Goal: Task Accomplishment & Management: Use online tool/utility

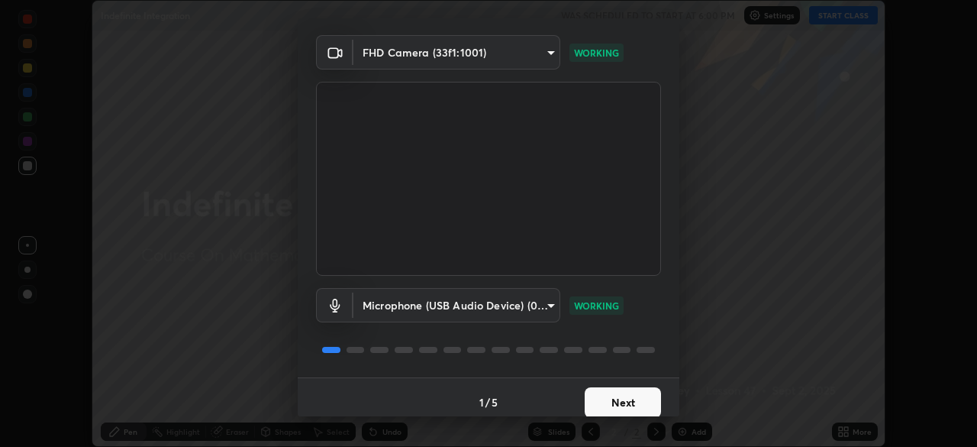
scroll to position [54, 0]
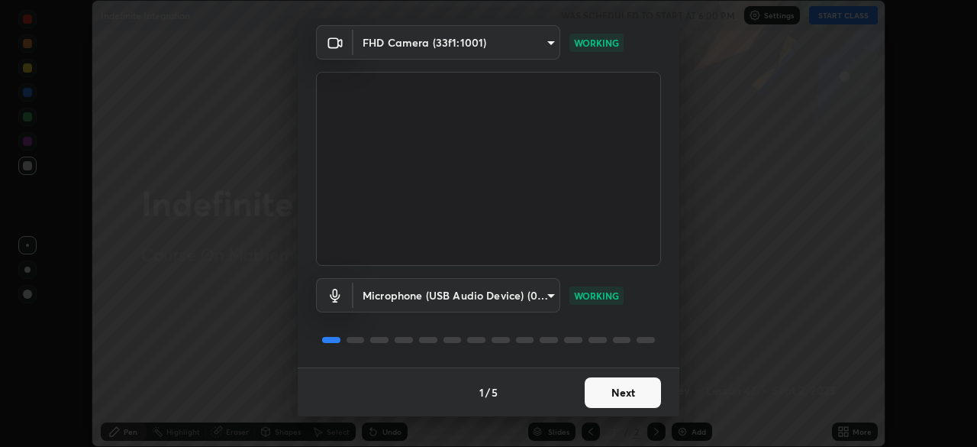
click at [619, 390] on button "Next" at bounding box center [623, 392] width 76 height 31
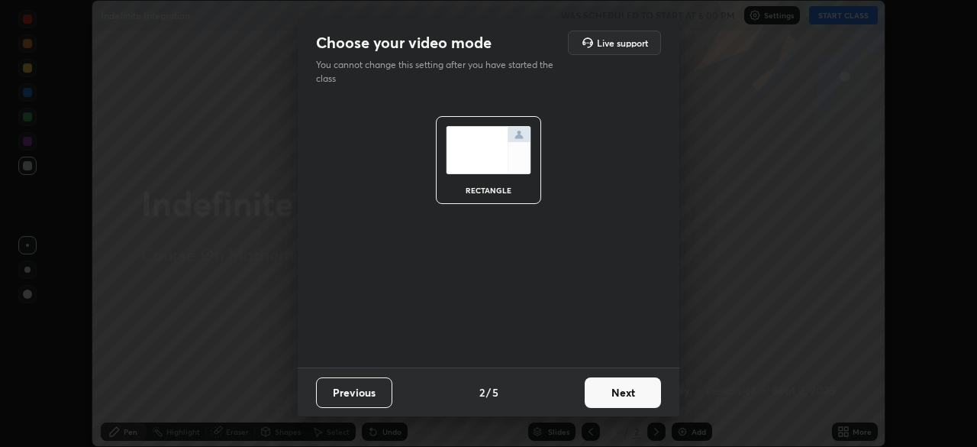
scroll to position [0, 0]
click at [619, 390] on button "Next" at bounding box center [623, 392] width 76 height 31
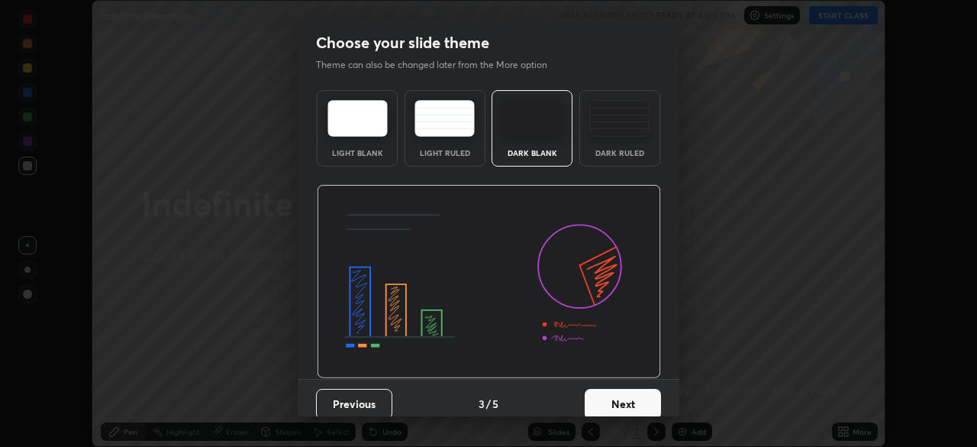
click at [620, 397] on button "Next" at bounding box center [623, 404] width 76 height 31
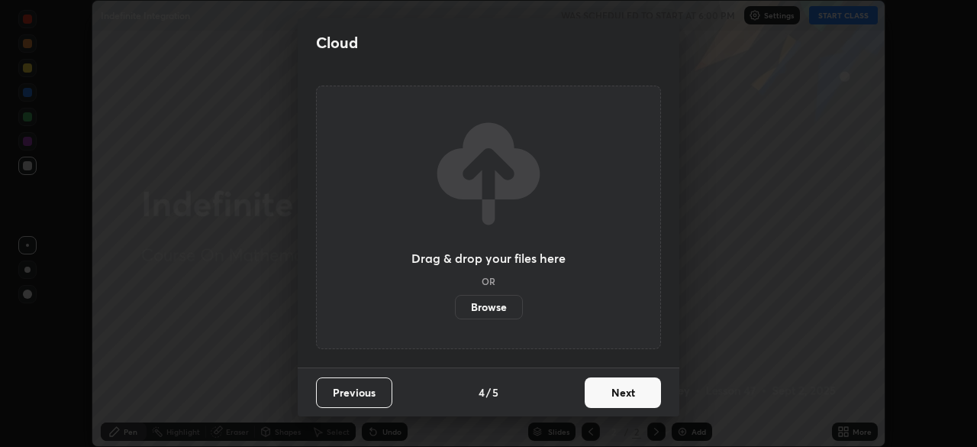
click at [621, 398] on button "Next" at bounding box center [623, 392] width 76 height 31
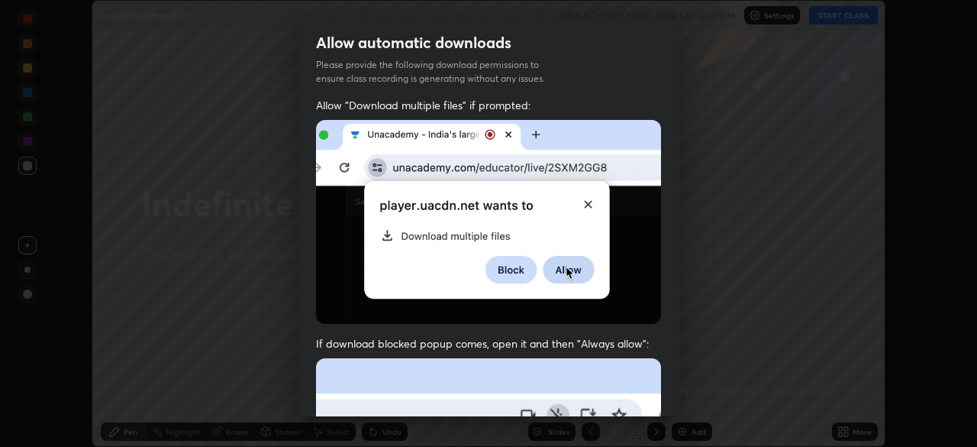
click at [699, 380] on div "Allow automatic downloads Please provide the following download permissions to …" at bounding box center [488, 223] width 977 height 447
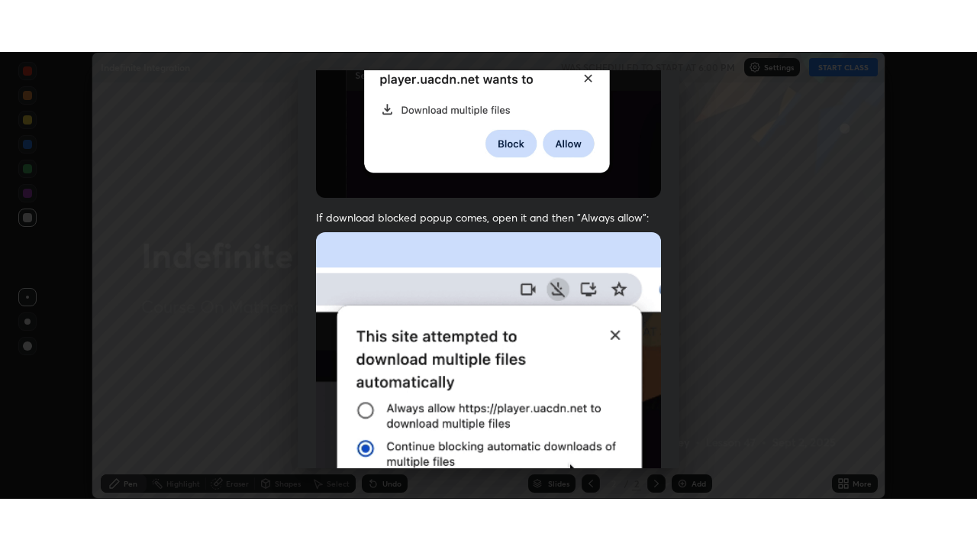
scroll to position [366, 0]
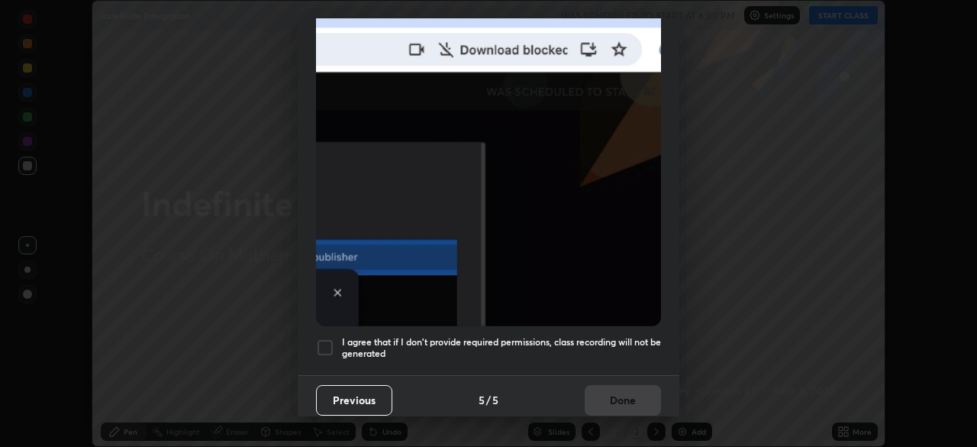
click at [331, 338] on div at bounding box center [325, 347] width 18 height 18
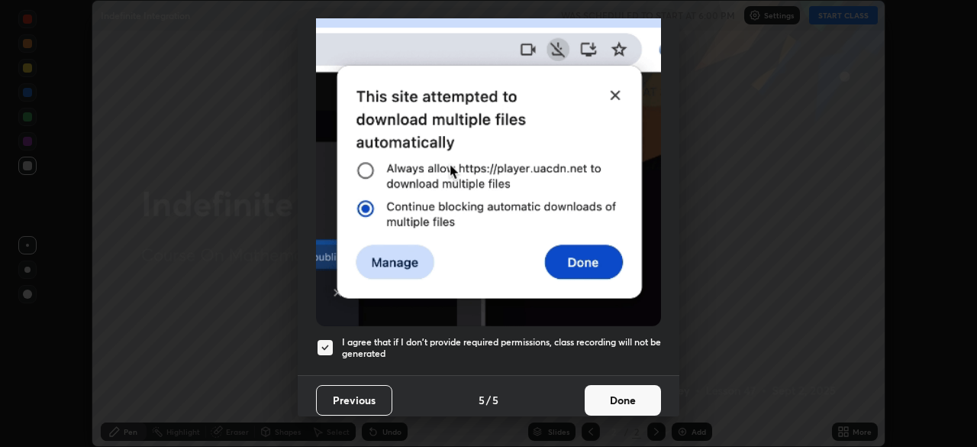
click at [618, 386] on button "Done" at bounding box center [623, 400] width 76 height 31
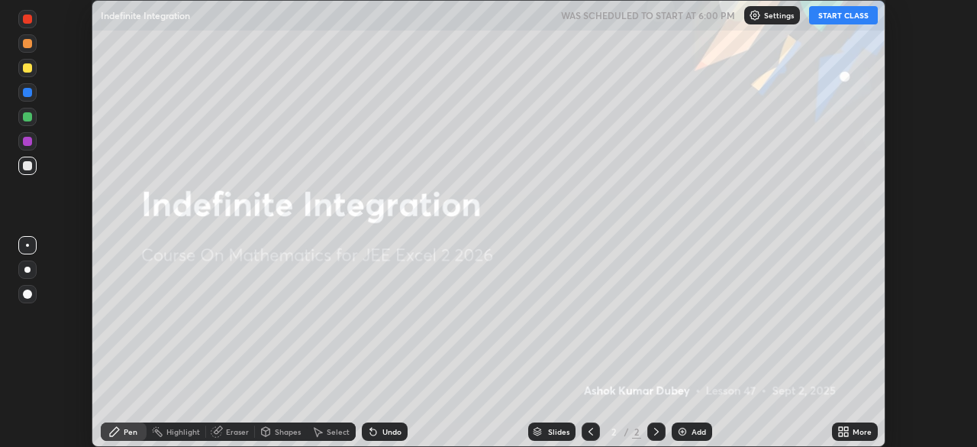
click at [833, 15] on button "START CLASS" at bounding box center [843, 15] width 69 height 18
click at [860, 431] on div "More" at bounding box center [862, 432] width 19 height 8
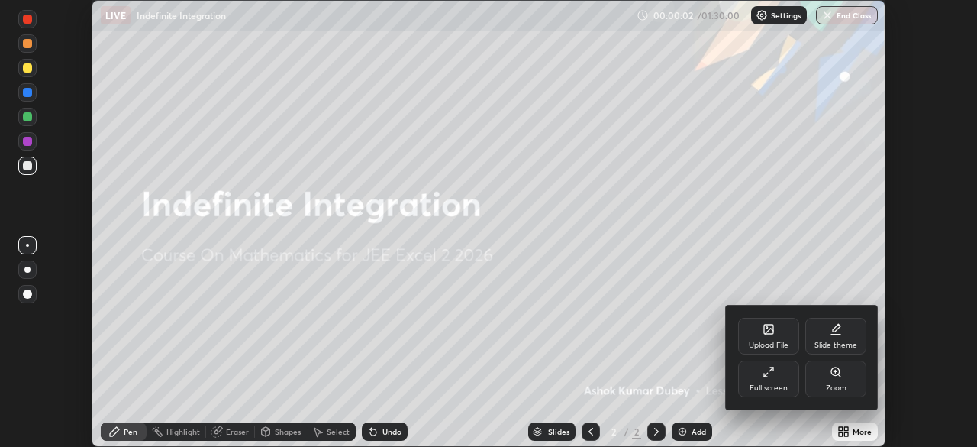
click at [779, 384] on div "Full screen" at bounding box center [769, 388] width 38 height 8
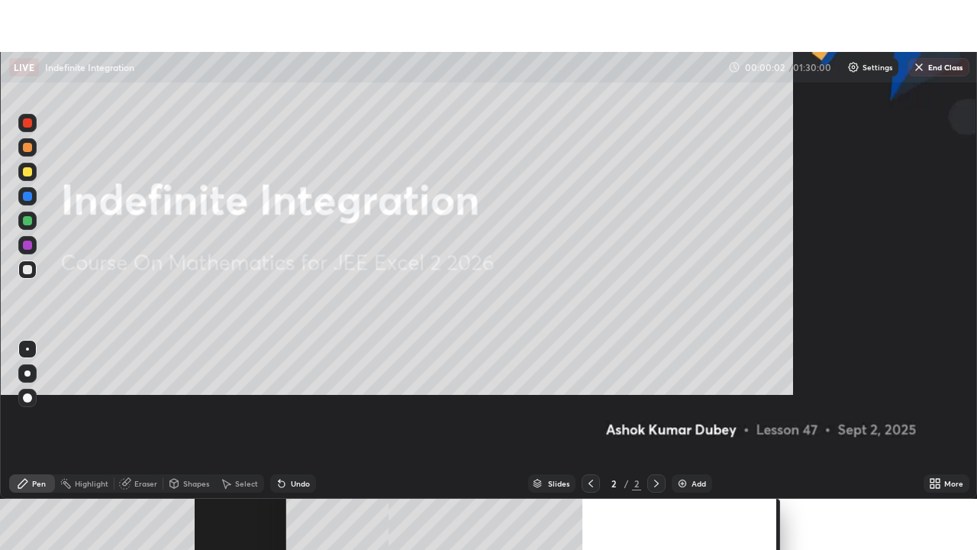
scroll to position [550, 977]
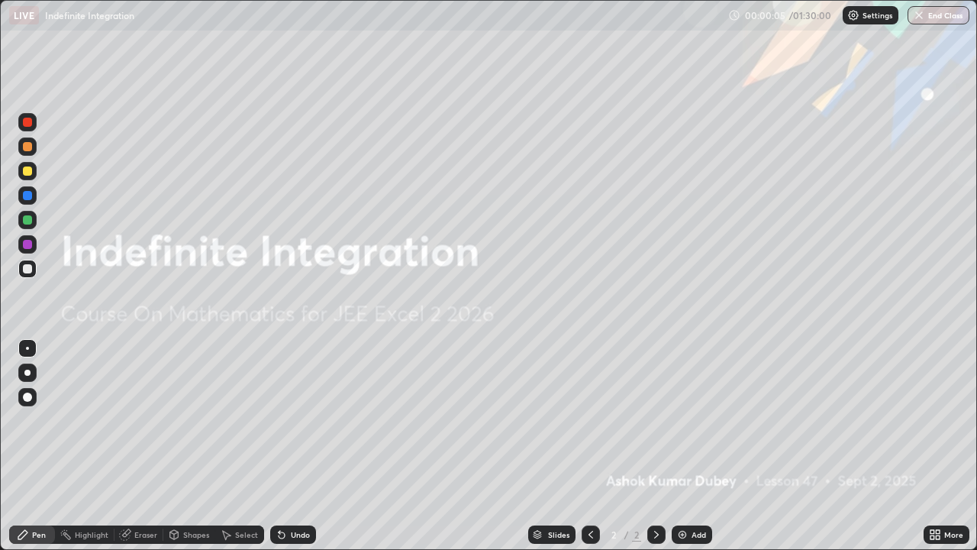
click at [678, 446] on img at bounding box center [682, 534] width 12 height 12
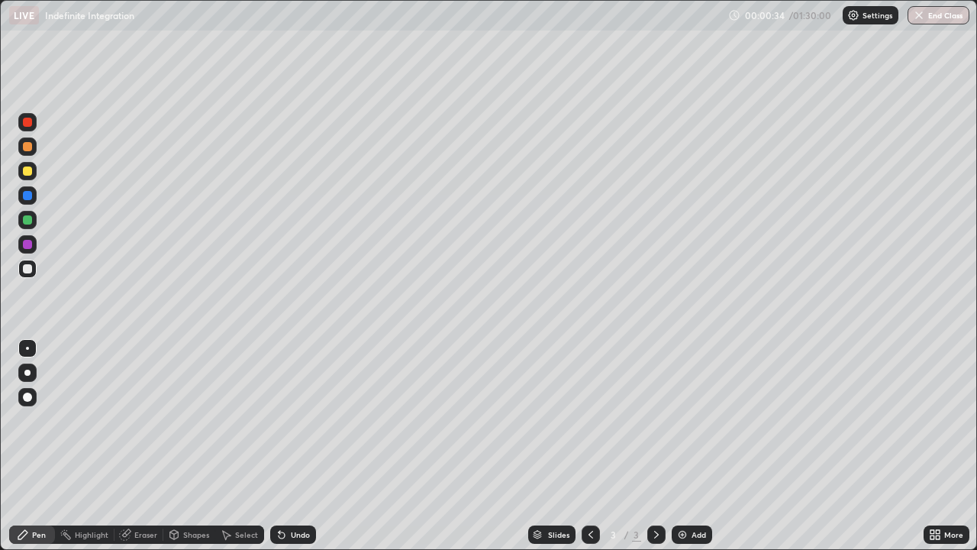
click at [142, 446] on div "Eraser" at bounding box center [145, 535] width 23 height 8
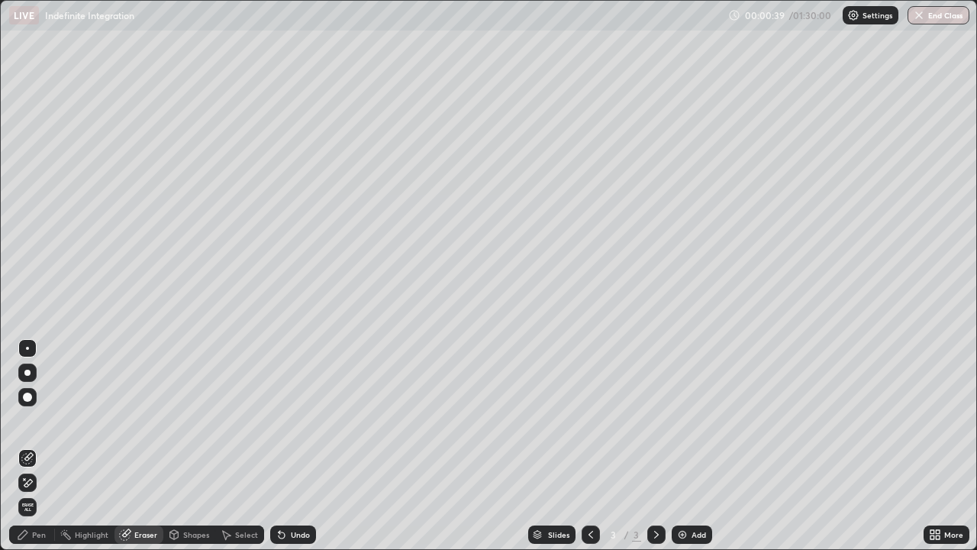
click at [44, 446] on div "Pen" at bounding box center [39, 535] width 14 height 8
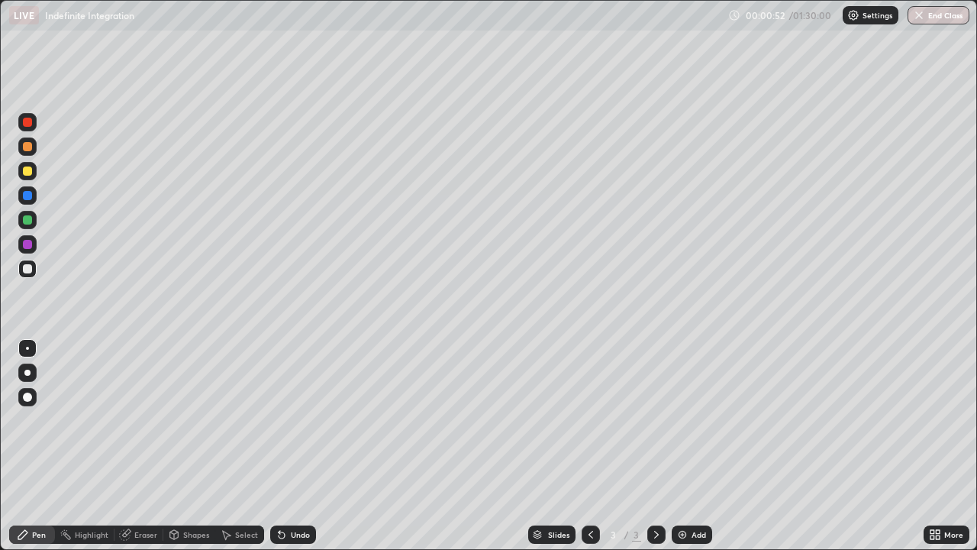
click at [31, 446] on div "Pen" at bounding box center [32, 534] width 46 height 18
click at [42, 446] on div "Pen" at bounding box center [39, 535] width 14 height 8
click at [147, 446] on div "Eraser" at bounding box center [145, 535] width 23 height 8
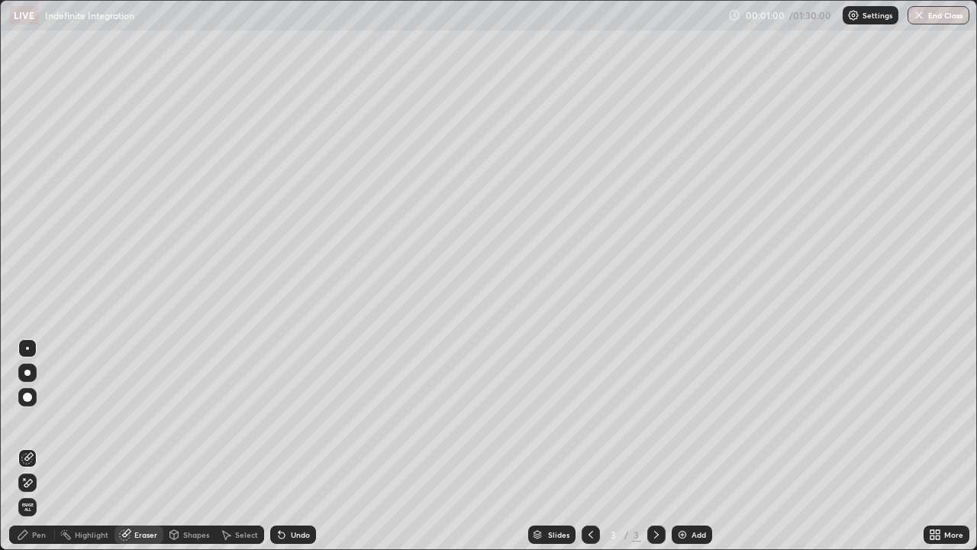
click at [42, 446] on div "Pen" at bounding box center [39, 535] width 14 height 8
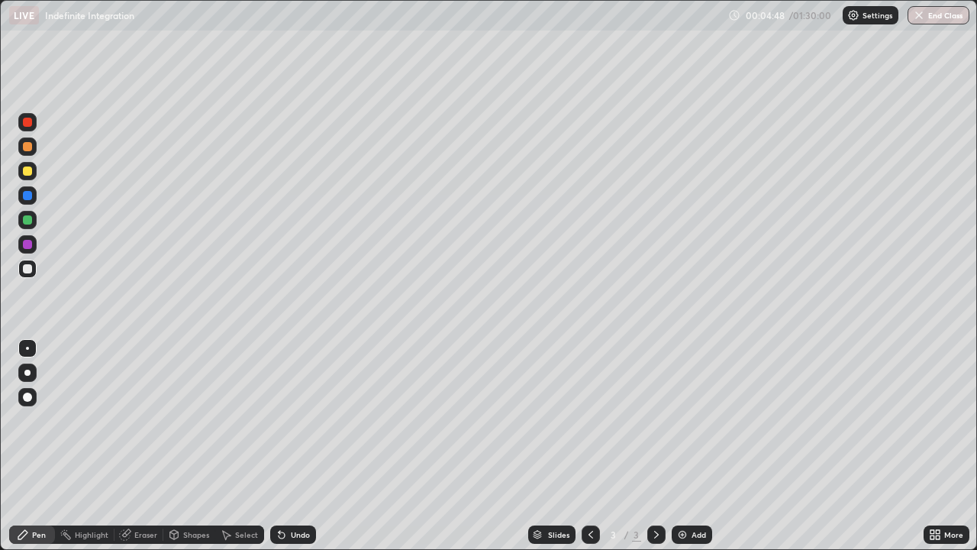
click at [145, 446] on div "Eraser" at bounding box center [145, 535] width 23 height 8
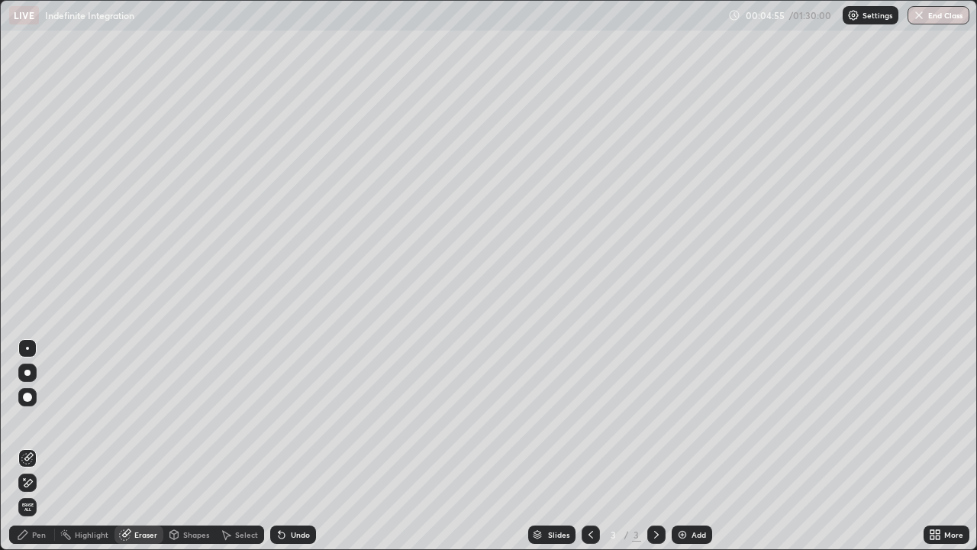
click at [40, 446] on div "Pen" at bounding box center [39, 535] width 14 height 8
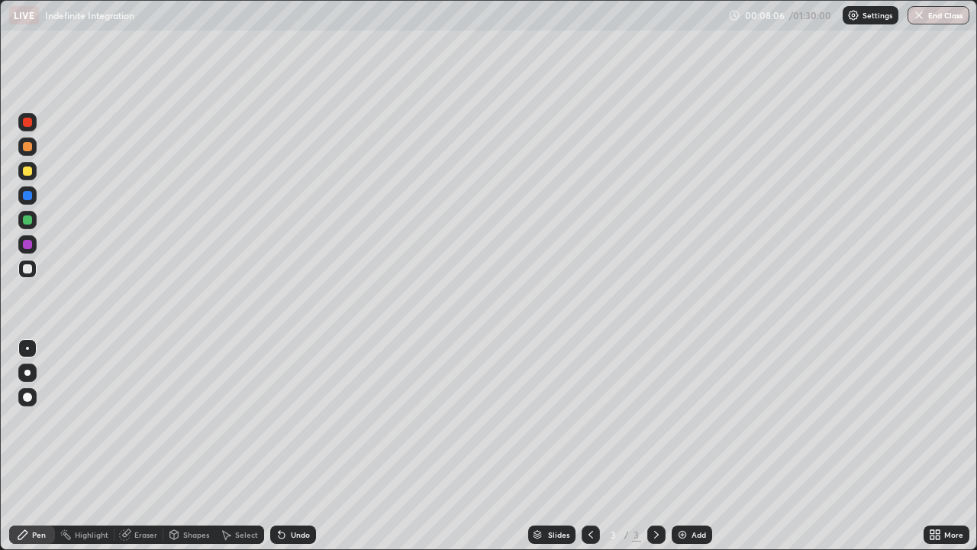
click at [657, 446] on icon at bounding box center [656, 534] width 12 height 12
click at [683, 446] on img at bounding box center [682, 534] width 12 height 12
click at [589, 446] on icon at bounding box center [591, 535] width 5 height 8
click at [660, 446] on icon at bounding box center [656, 534] width 12 height 12
click at [589, 446] on div at bounding box center [591, 534] width 18 height 18
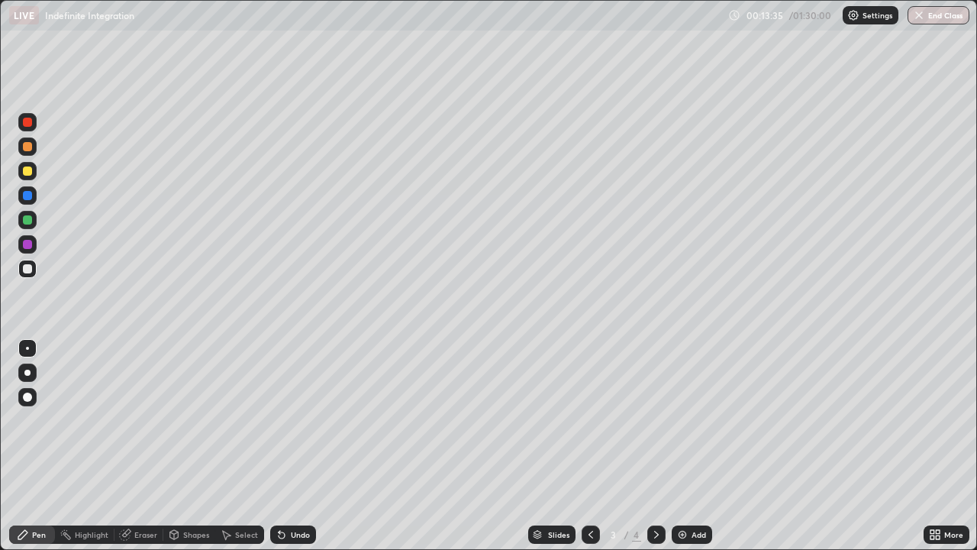
click at [657, 446] on icon at bounding box center [656, 534] width 12 height 12
click at [585, 446] on icon at bounding box center [591, 534] width 12 height 12
click at [663, 446] on div at bounding box center [656, 534] width 18 height 31
click at [585, 446] on icon at bounding box center [591, 534] width 12 height 12
click at [679, 446] on img at bounding box center [682, 534] width 12 height 12
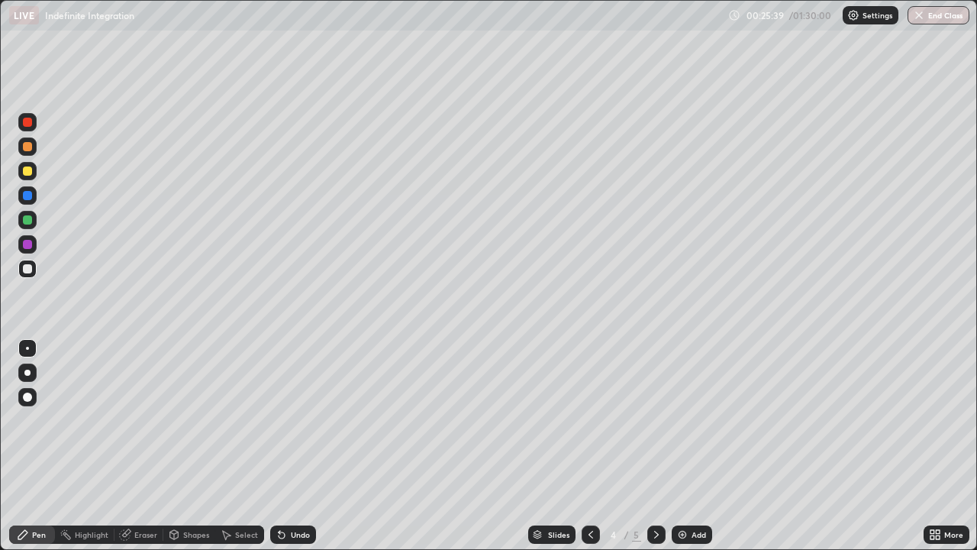
click at [148, 446] on div "Eraser" at bounding box center [139, 534] width 49 height 18
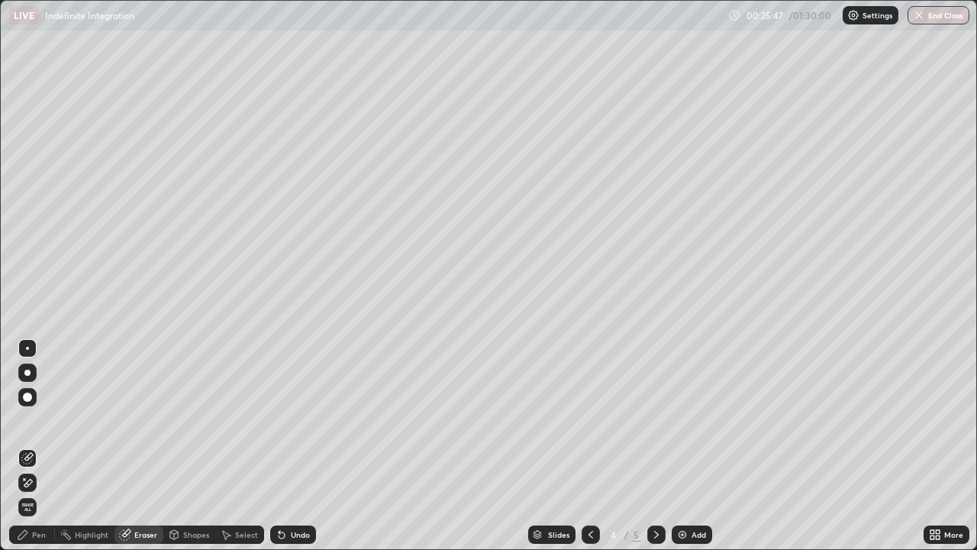
click at [43, 446] on div "Pen" at bounding box center [39, 535] width 14 height 8
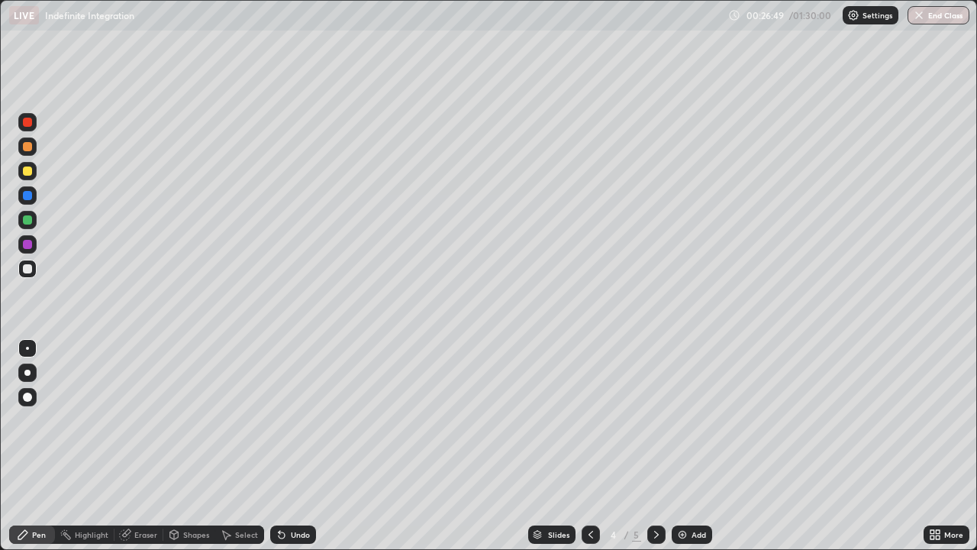
click at [657, 446] on icon at bounding box center [656, 534] width 12 height 12
click at [586, 446] on icon at bounding box center [591, 534] width 12 height 12
click at [657, 446] on icon at bounding box center [656, 534] width 12 height 12
click at [586, 446] on icon at bounding box center [591, 534] width 12 height 12
click at [660, 446] on icon at bounding box center [656, 534] width 12 height 12
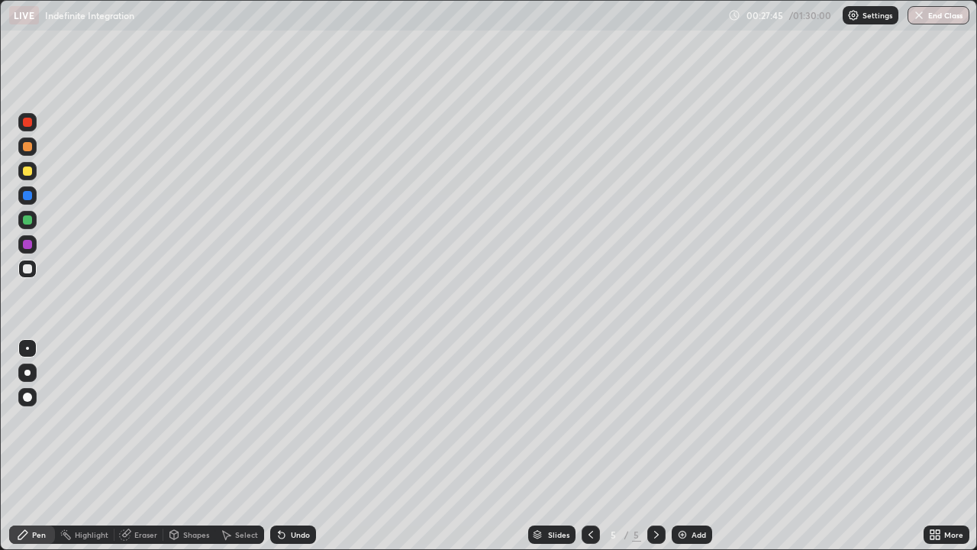
click at [585, 446] on icon at bounding box center [591, 534] width 12 height 12
click at [656, 446] on icon at bounding box center [656, 534] width 12 height 12
click at [589, 446] on icon at bounding box center [591, 535] width 5 height 8
click at [657, 446] on icon at bounding box center [656, 534] width 12 height 12
click at [655, 446] on icon at bounding box center [656, 534] width 12 height 12
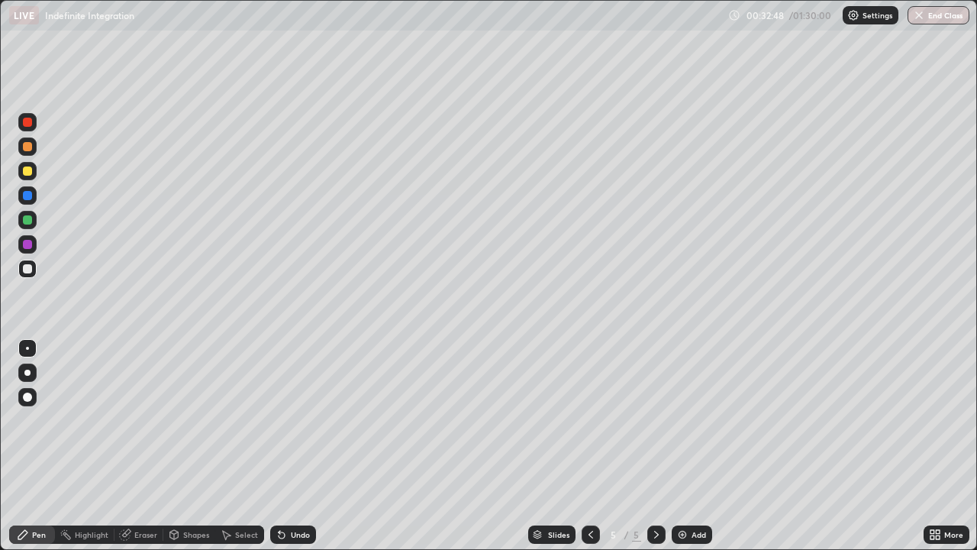
click at [679, 446] on img at bounding box center [682, 534] width 12 height 12
click at [144, 446] on div "Eraser" at bounding box center [145, 535] width 23 height 8
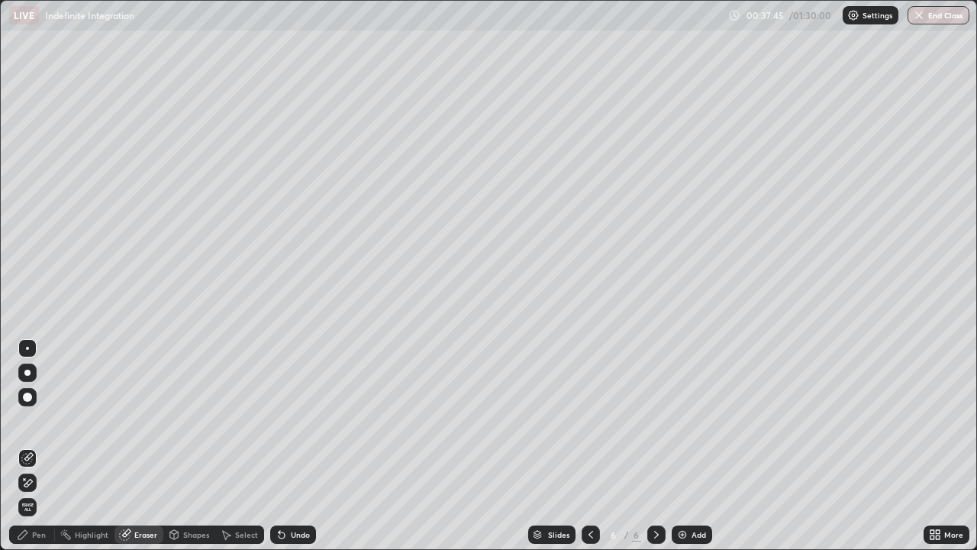
click at [39, 446] on div "Pen" at bounding box center [39, 535] width 14 height 8
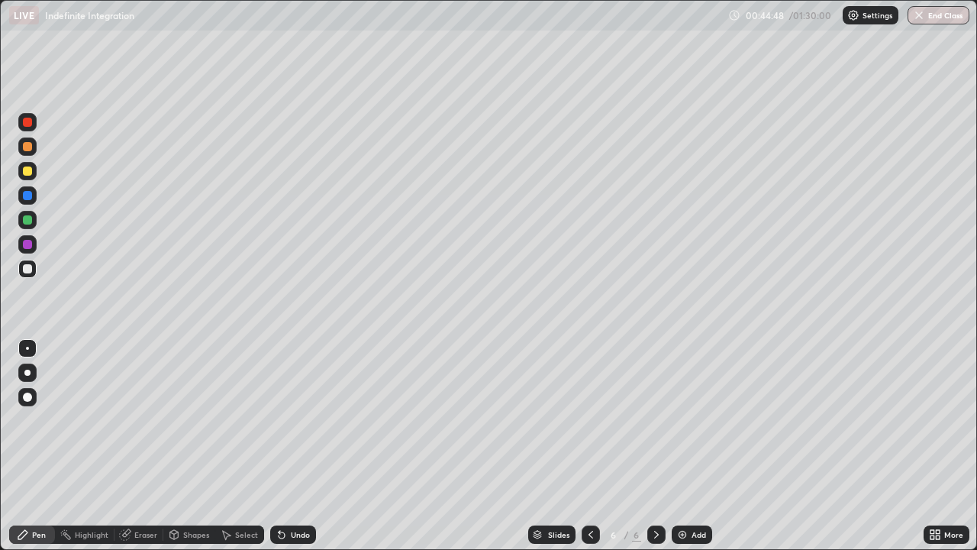
click at [654, 446] on icon at bounding box center [656, 534] width 12 height 12
click at [679, 446] on img at bounding box center [682, 534] width 12 height 12
click at [653, 446] on icon at bounding box center [656, 534] width 12 height 12
click at [679, 446] on img at bounding box center [682, 534] width 12 height 12
click at [657, 446] on icon at bounding box center [656, 534] width 12 height 12
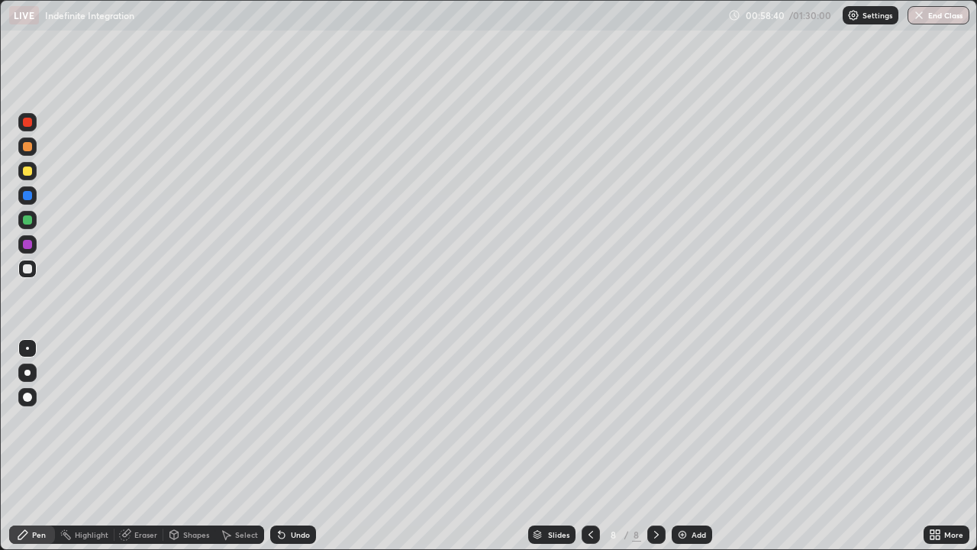
click at [683, 446] on img at bounding box center [682, 534] width 12 height 12
click at [146, 446] on div "Eraser" at bounding box center [145, 535] width 23 height 8
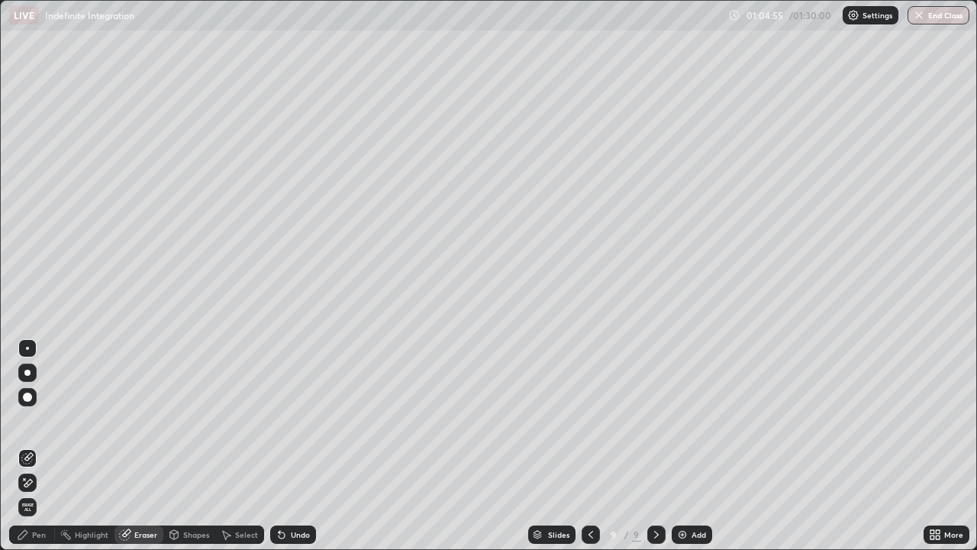
click at [40, 446] on div "Pen" at bounding box center [39, 535] width 14 height 8
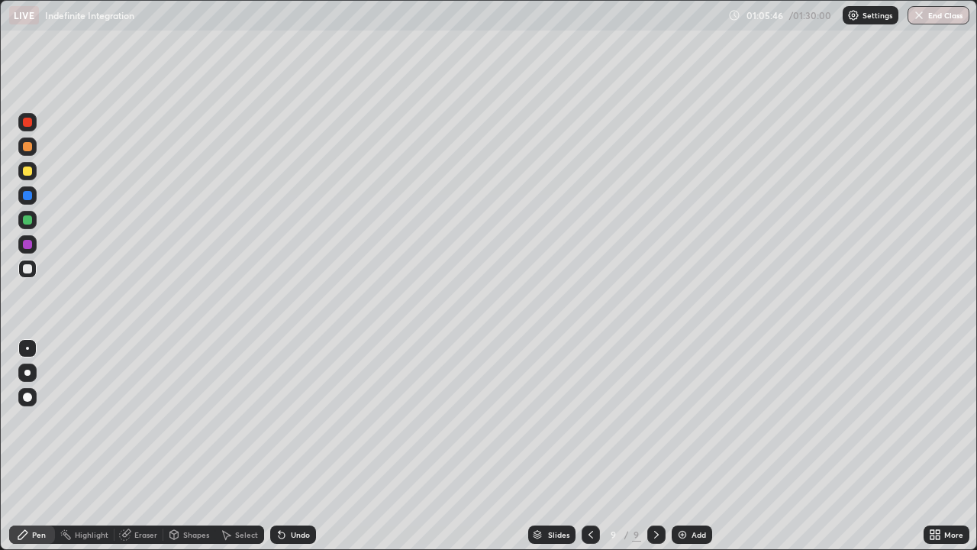
click at [148, 446] on div "Eraser" at bounding box center [145, 535] width 23 height 8
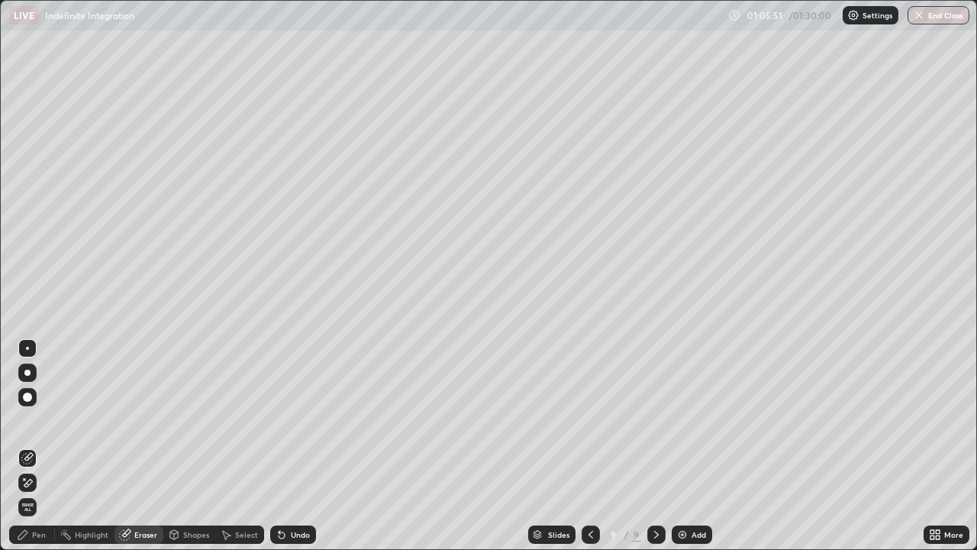
click at [46, 446] on div "Pen" at bounding box center [32, 534] width 46 height 18
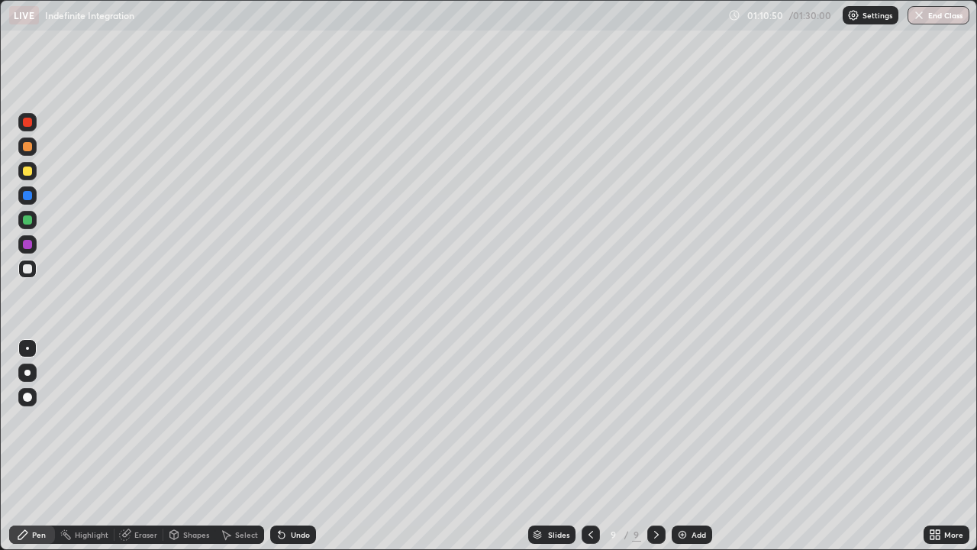
click at [654, 446] on icon at bounding box center [656, 535] width 5 height 8
click at [679, 446] on img at bounding box center [682, 534] width 12 height 12
click at [145, 446] on div "Eraser" at bounding box center [145, 535] width 23 height 8
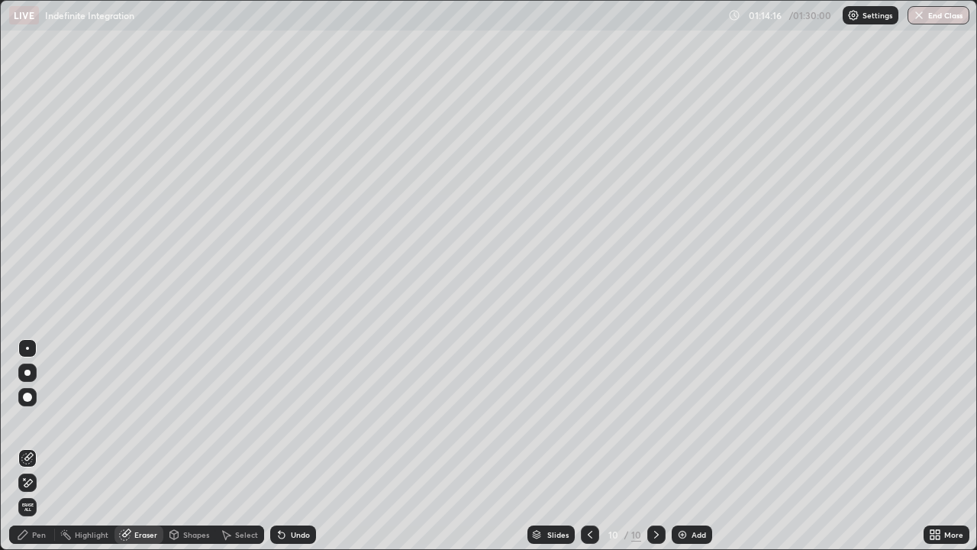
click at [42, 446] on div "Pen" at bounding box center [39, 535] width 14 height 8
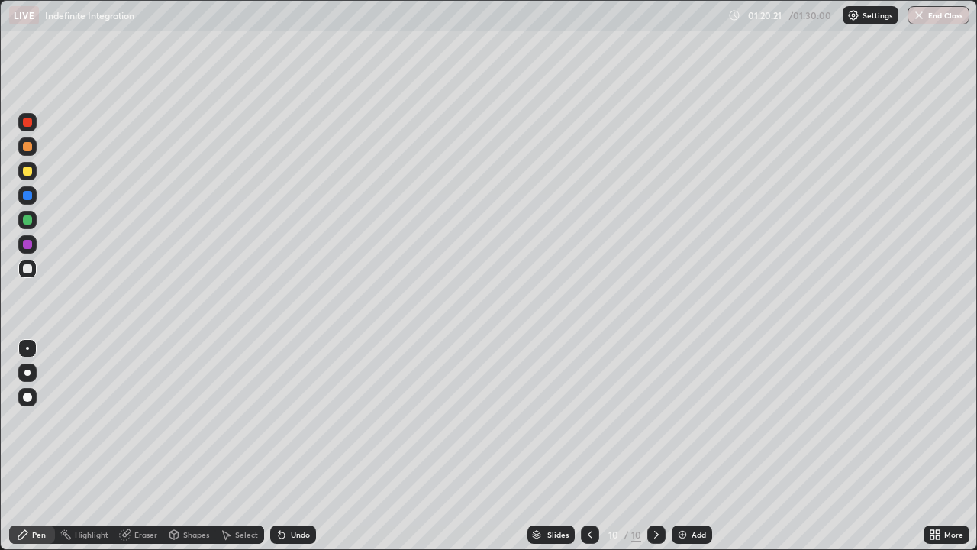
click at [655, 446] on icon at bounding box center [656, 534] width 12 height 12
click at [676, 446] on img at bounding box center [682, 534] width 12 height 12
click at [26, 269] on div at bounding box center [27, 268] width 9 height 9
click at [27, 220] on div at bounding box center [27, 219] width 9 height 9
click at [686, 446] on img at bounding box center [682, 534] width 12 height 12
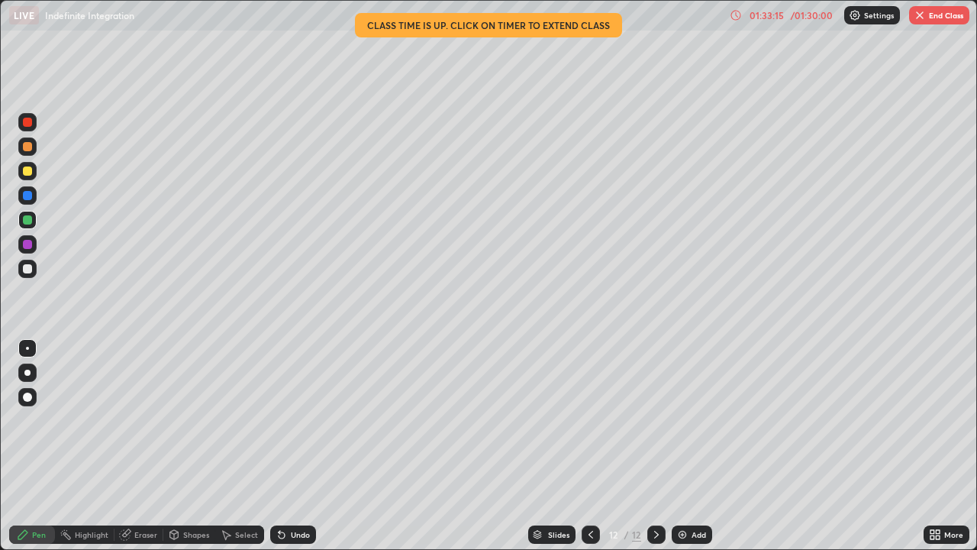
click at [941, 15] on button "End Class" at bounding box center [939, 15] width 60 height 18
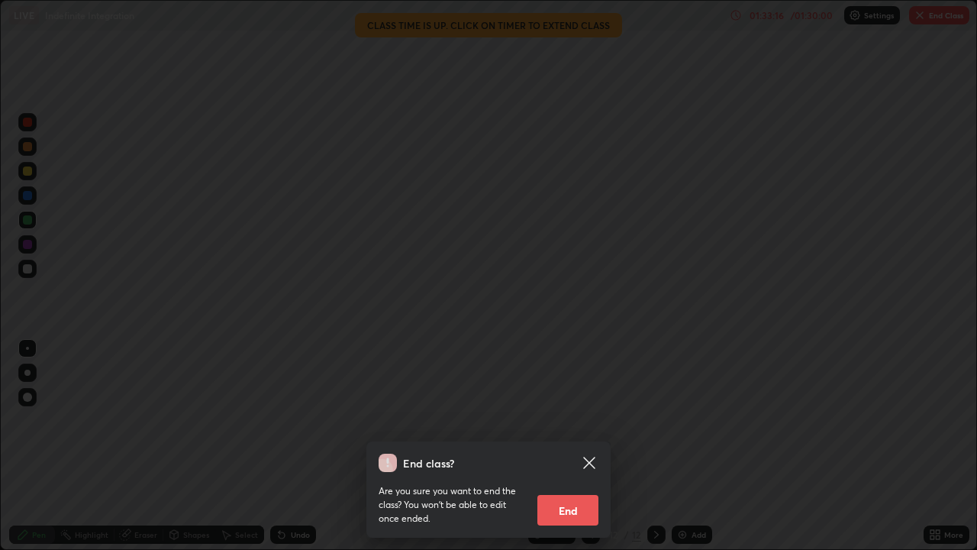
click at [571, 446] on button "End" at bounding box center [567, 510] width 61 height 31
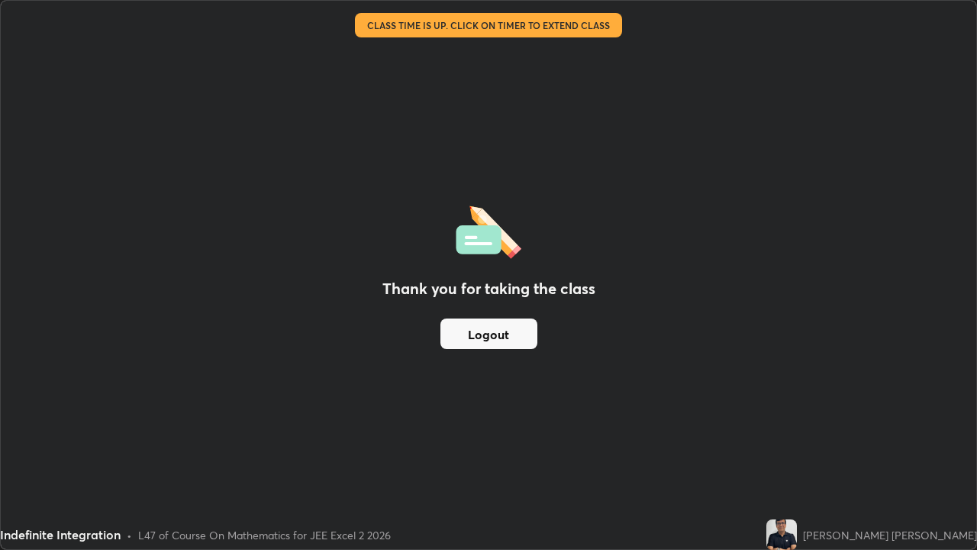
click at [501, 334] on button "Logout" at bounding box center [489, 333] width 97 height 31
